Goal: Download file/media

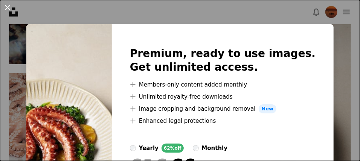
click at [7, 5] on button "An X shape" at bounding box center [7, 7] width 9 height 9
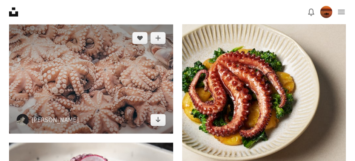
scroll to position [6689, 0]
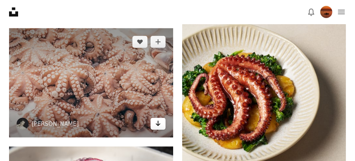
click at [155, 127] on icon "Arrow pointing down" at bounding box center [158, 123] width 6 height 9
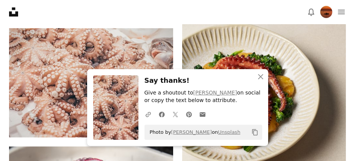
click at [228, 107] on div "A URL sharing icon (chains) Facebook icon X (formerly Twitter) icon Pinterest i…" at bounding box center [201, 113] width 121 height 15
click at [260, 75] on icon "An X shape" at bounding box center [260, 76] width 9 height 9
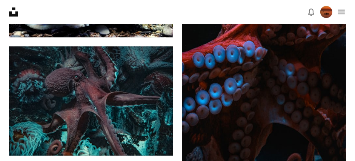
scroll to position [0, 0]
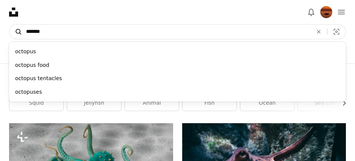
drag, startPoint x: 47, startPoint y: 32, endPoint x: 21, endPoint y: 33, distance: 25.7
click at [21, 33] on form "A magnifying glass ******* octopus octopus food octopus tentacles octopuses An …" at bounding box center [177, 31] width 337 height 15
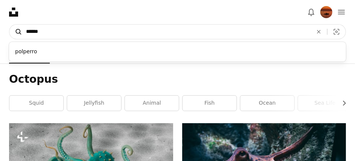
type input "******"
click at [9, 24] on button "A magnifying glass" at bounding box center [15, 31] width 13 height 14
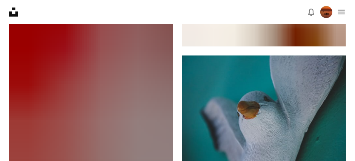
scroll to position [4405, 0]
